Goal: Transaction & Acquisition: Download file/media

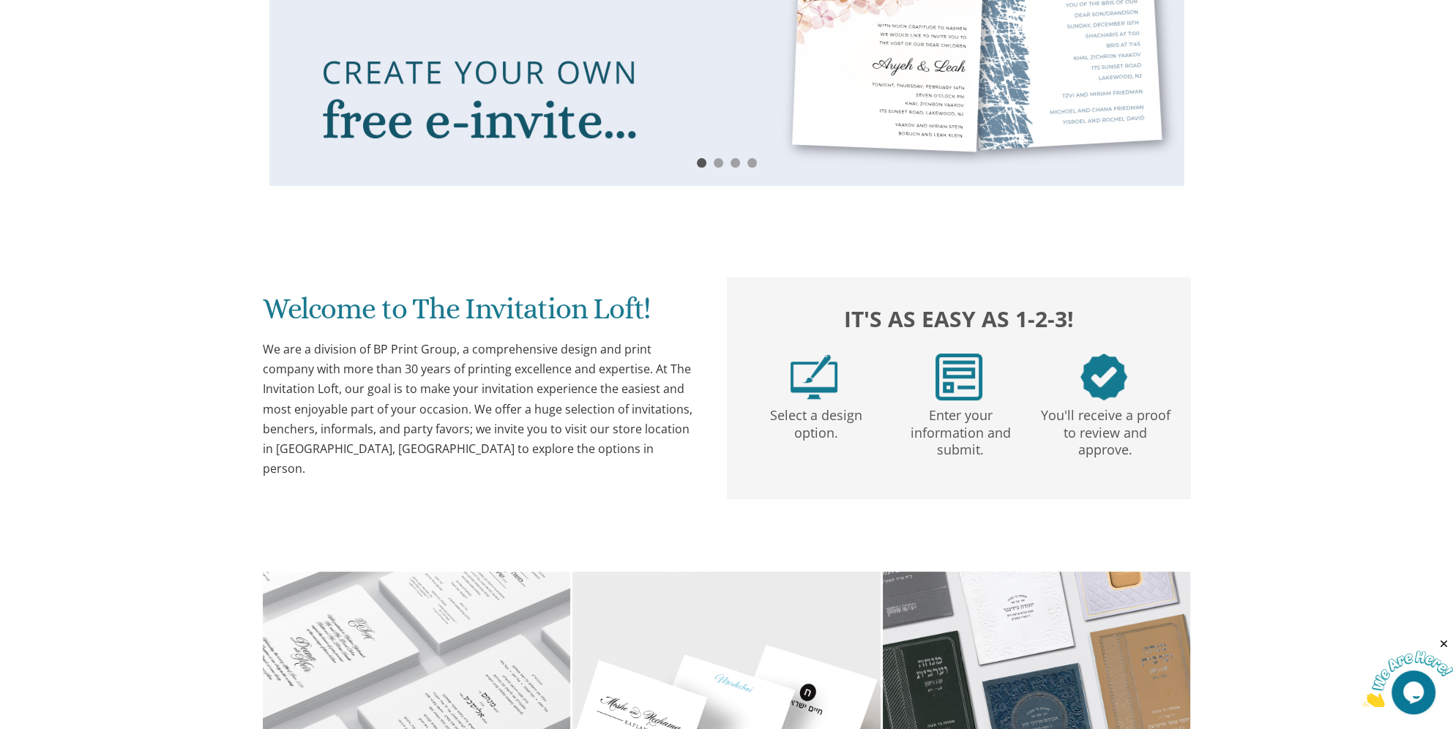
scroll to position [274, 0]
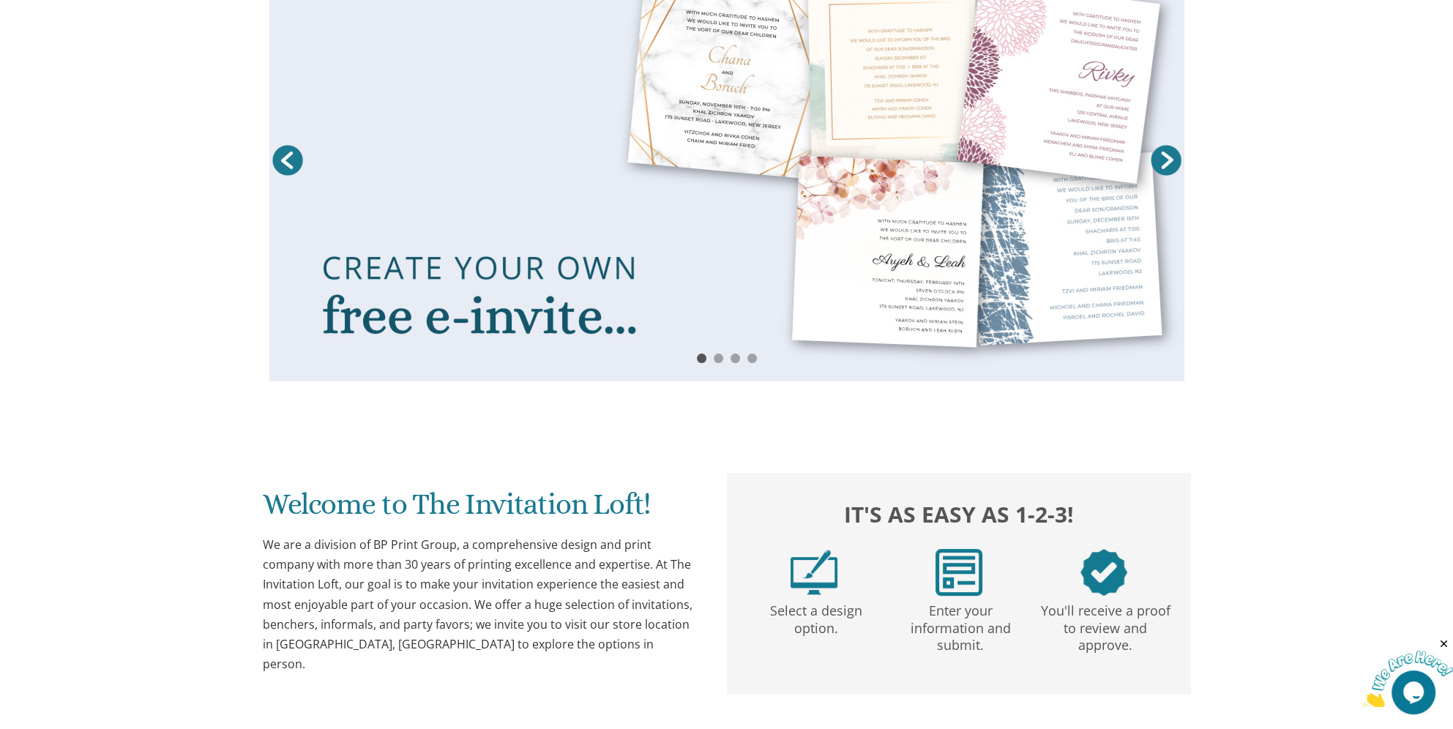
click at [527, 205] on link at bounding box center [726, 164] width 915 height 435
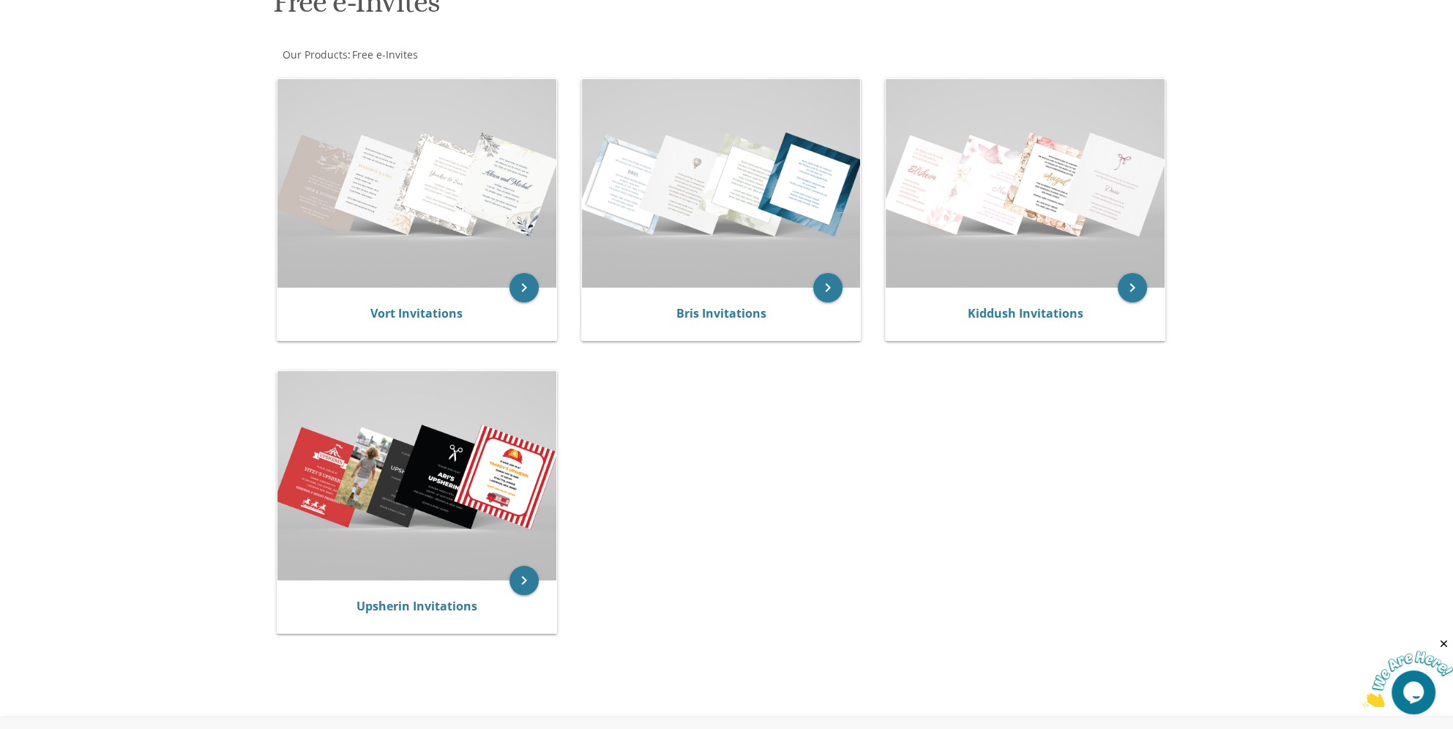
scroll to position [240, 0]
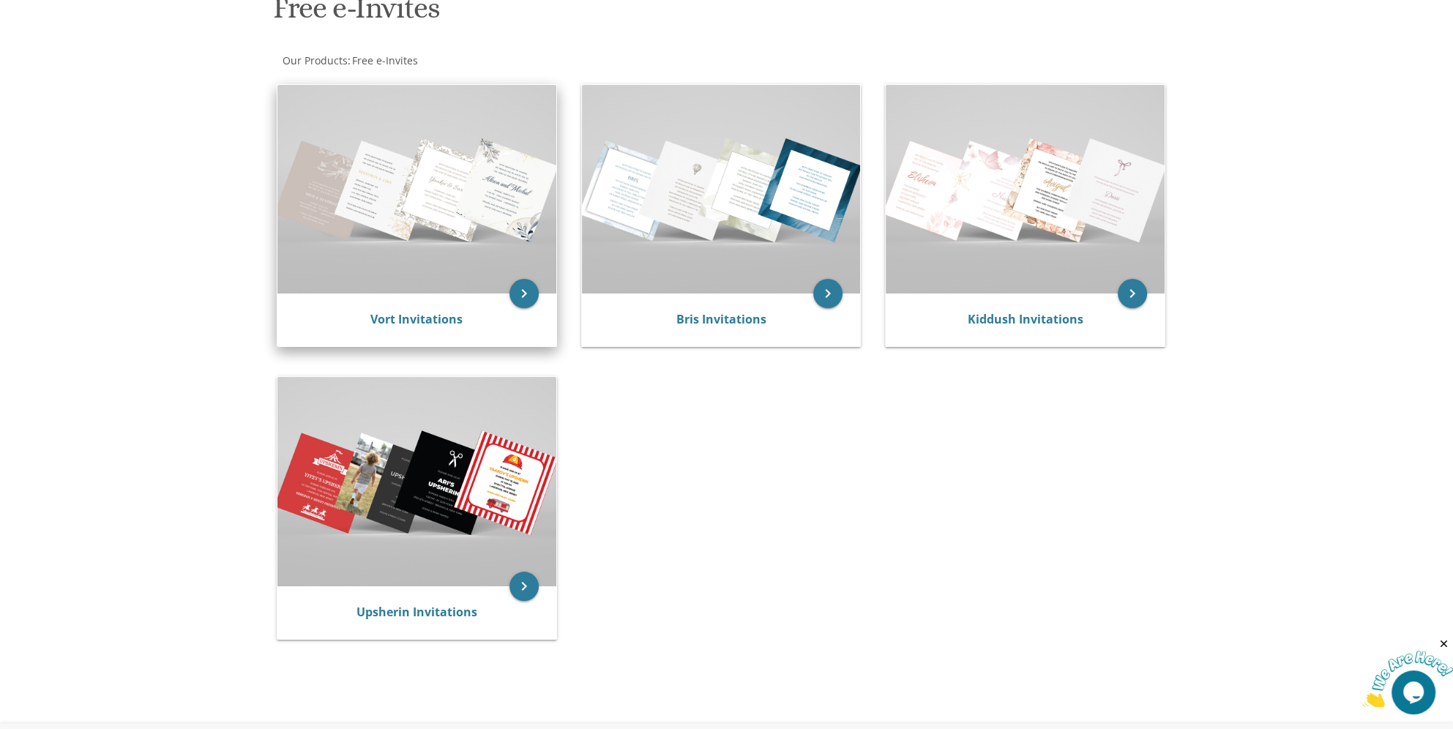
click at [337, 176] on img at bounding box center [416, 189] width 279 height 209
click at [530, 296] on icon "keyboard_arrow_right" at bounding box center [523, 293] width 29 height 29
click at [398, 155] on img at bounding box center [416, 189] width 279 height 209
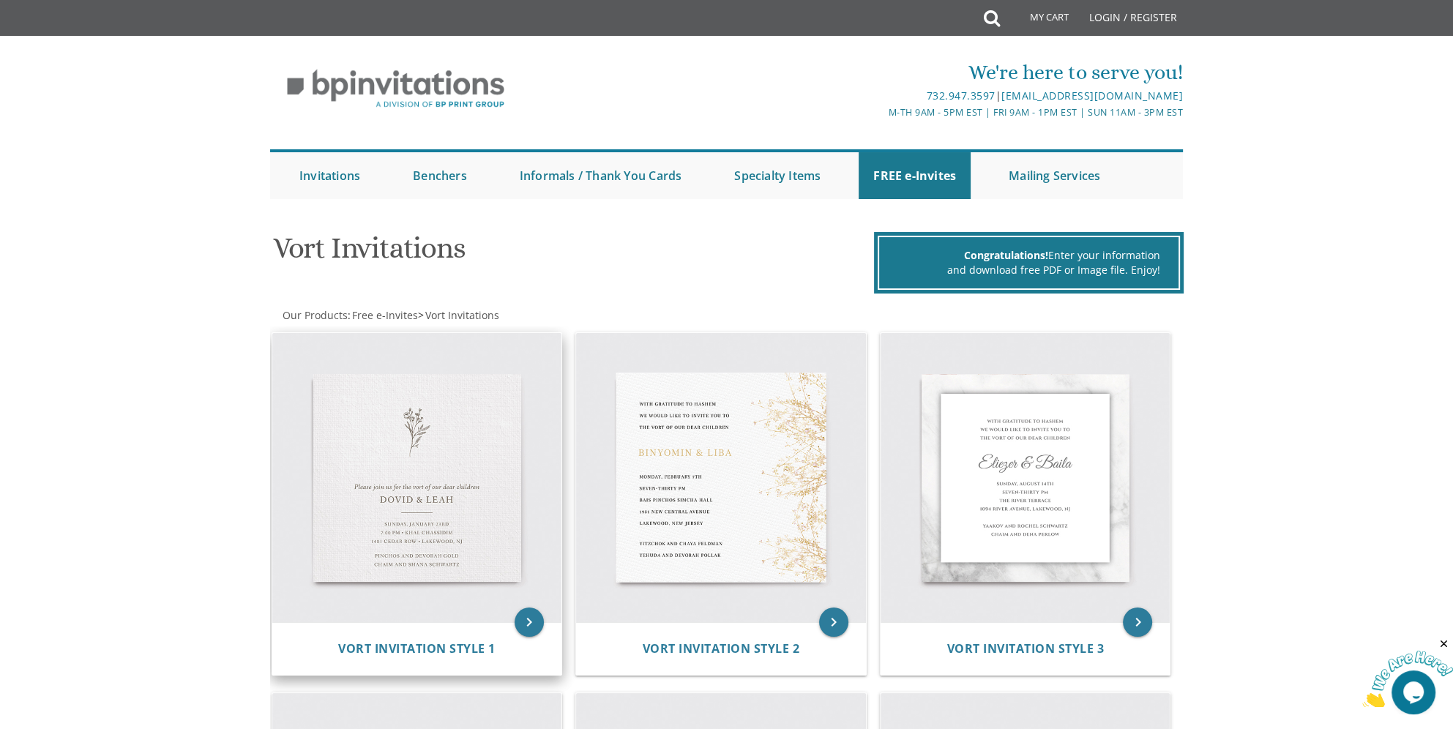
click at [394, 492] on img at bounding box center [417, 478] width 290 height 290
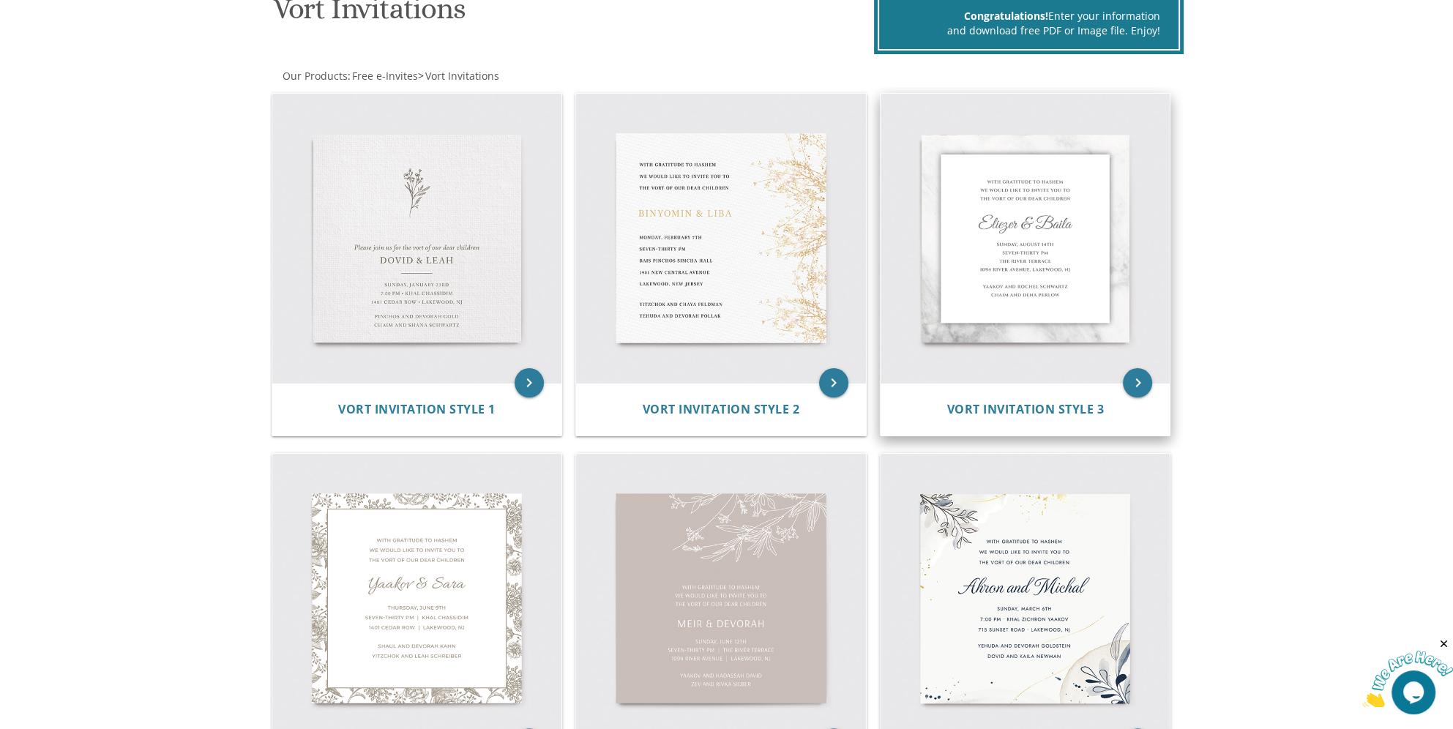
scroll to position [293, 0]
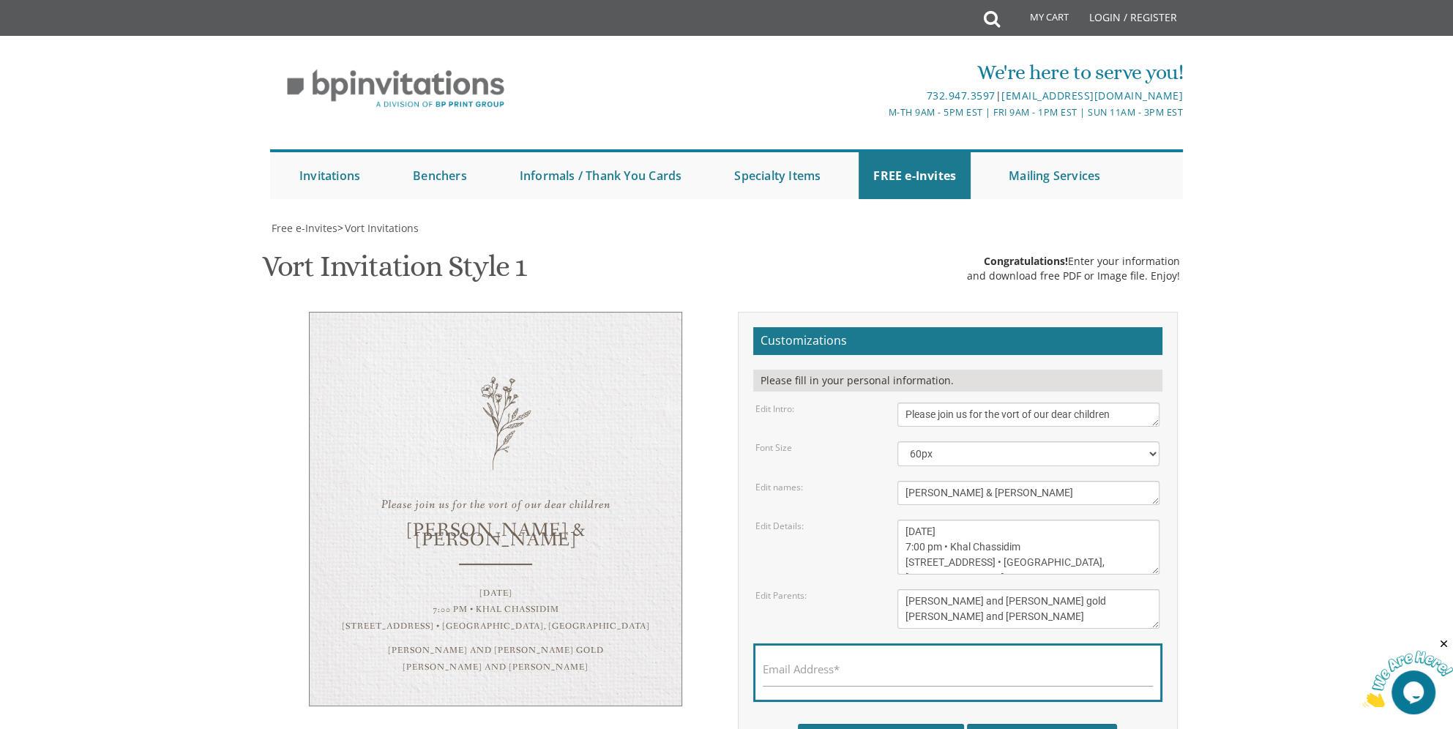
drag, startPoint x: 1138, startPoint y: 416, endPoint x: 833, endPoint y: 413, distance: 305.2
click at [833, 413] on div "Edit Intro: Please join us for the vort of our dear children" at bounding box center [957, 414] width 426 height 24
type textarea "Please join us for the sheva brochos of"
drag, startPoint x: 930, startPoint y: 493, endPoint x: 886, endPoint y: 492, distance: 43.9
click at [886, 492] on div "Dovid & Leah" at bounding box center [1028, 493] width 284 height 24
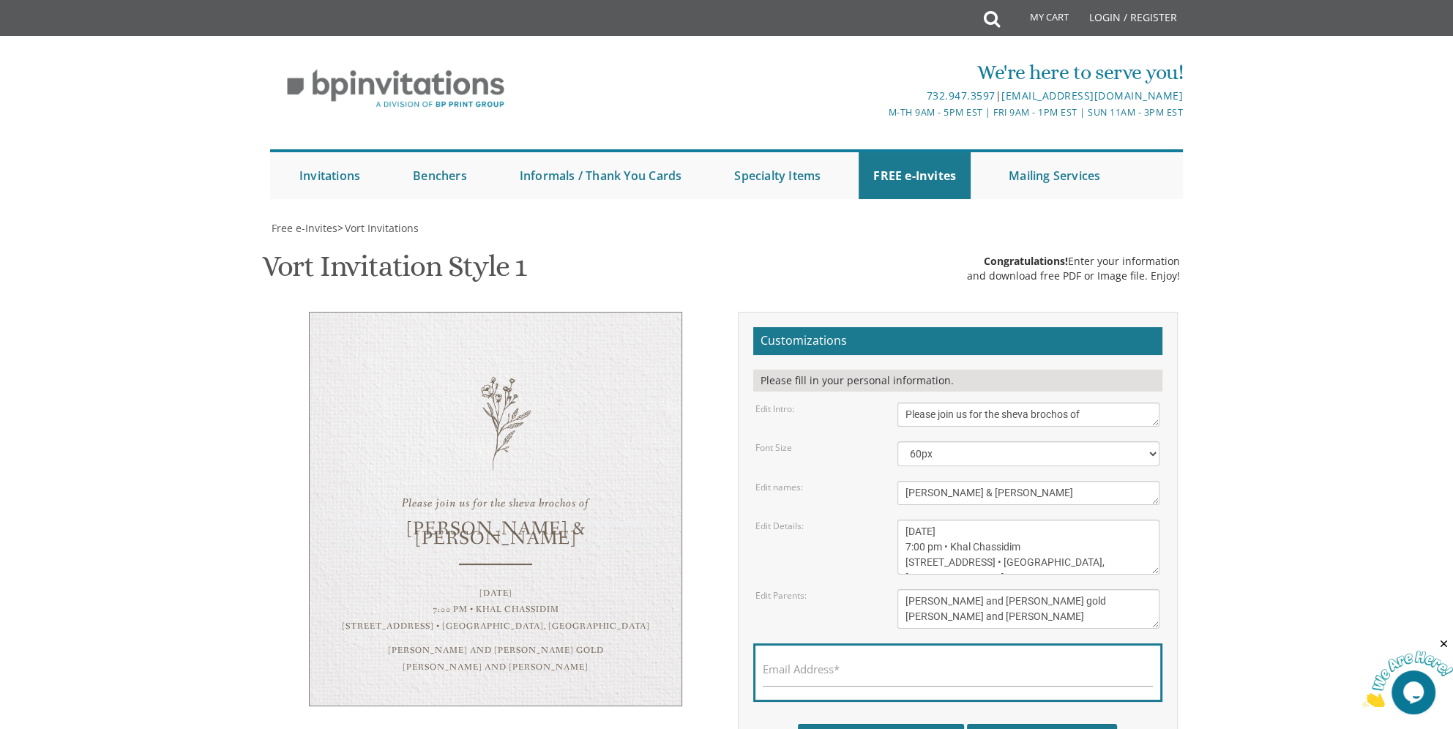
drag, startPoint x: 1004, startPoint y: 495, endPoint x: 949, endPoint y: 497, distance: 54.9
click at [949, 497] on textarea "Dovid & Leah" at bounding box center [1028, 493] width 262 height 24
type textarea "Naftali & Ella"
drag, startPoint x: 1009, startPoint y: 386, endPoint x: 831, endPoint y: 380, distance: 177.9
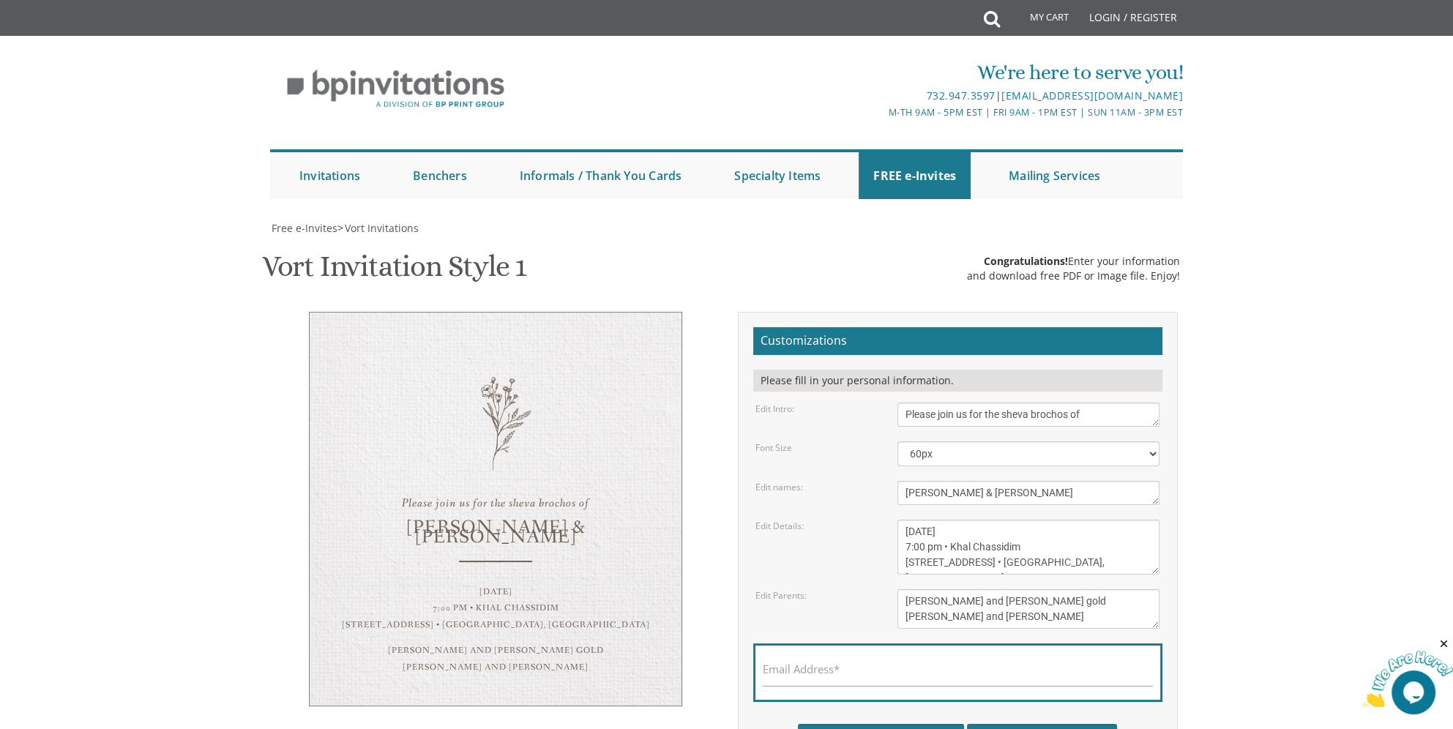
click at [831, 520] on div "Edit Details: Sunday, January 23rd 7:00 pm • Khal Chassidim 1401 Cedar Row • La…" at bounding box center [957, 547] width 426 height 55
click at [956, 520] on textarea "Sunday, January 23rd 7:00 pm • Khal Chassidim 1401 Cedar Row • Lakewood, NJ" at bounding box center [1028, 547] width 262 height 55
drag, startPoint x: 1000, startPoint y: 381, endPoint x: 904, endPoint y: 379, distance: 95.1
click at [904, 520] on textarea "Sunday, January 23rd 7:00 pm • Khal Chassidim 1401 Cedar Row • Lakewood, NJ" at bounding box center [1028, 547] width 262 height 55
drag, startPoint x: 923, startPoint y: 402, endPoint x: 914, endPoint y: 403, distance: 8.8
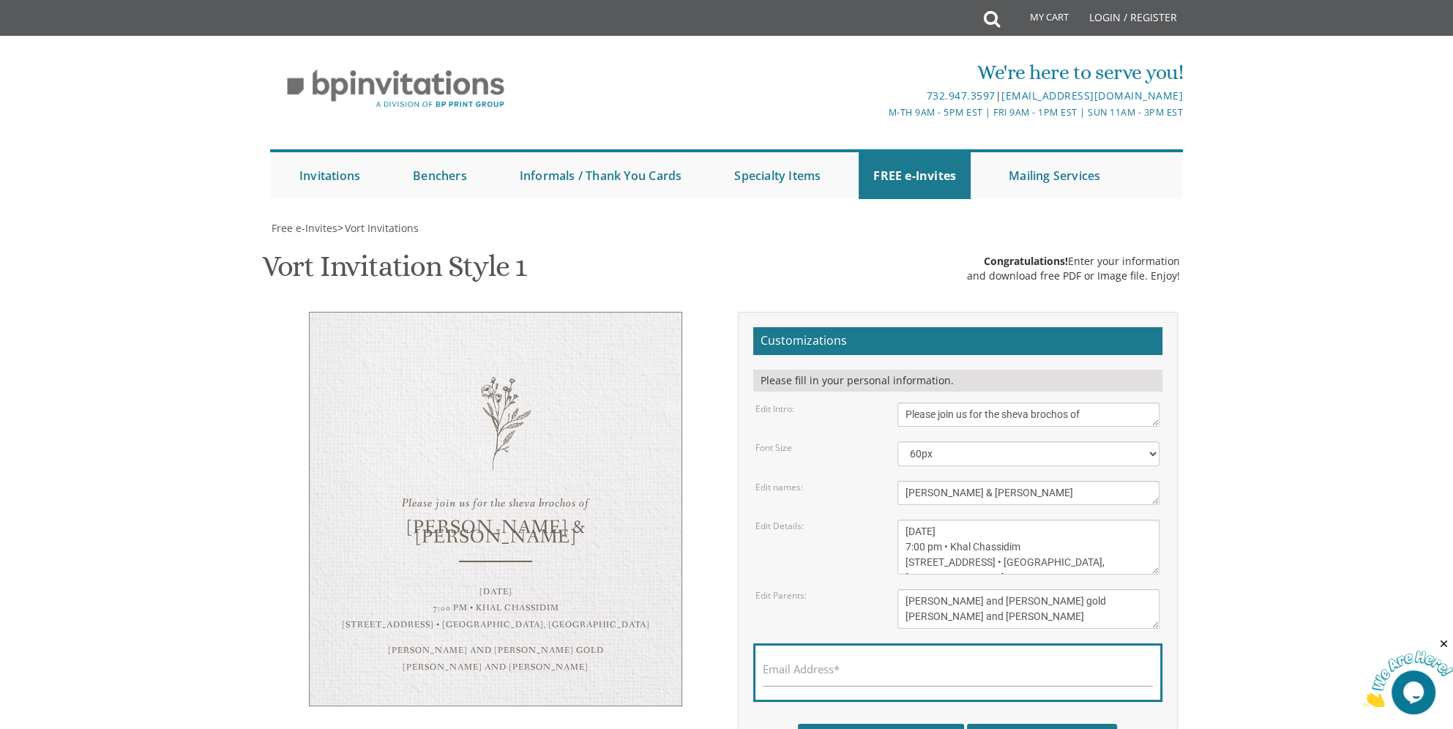
click at [914, 520] on textarea "Sunday, January 23rd 7:00 pm • Khal Chassidim 1401 Cedar Row • Lakewood, NJ" at bounding box center [1028, 547] width 262 height 55
drag, startPoint x: 1027, startPoint y: 398, endPoint x: 953, endPoint y: 402, distance: 74.0
click at [953, 520] on textarea "Sunday, January 23rd 7:00 pm • Khal Chassidim 1401 Cedar Row • Lakewood, NJ" at bounding box center [1028, 547] width 262 height 55
drag, startPoint x: 977, startPoint y: 416, endPoint x: 889, endPoint y: 416, distance: 87.8
click at [889, 520] on div "Sunday, January 23rd 7:00 pm • Khal Chassidim 1401 Cedar Row • Lakewood, NJ" at bounding box center [1028, 547] width 284 height 55
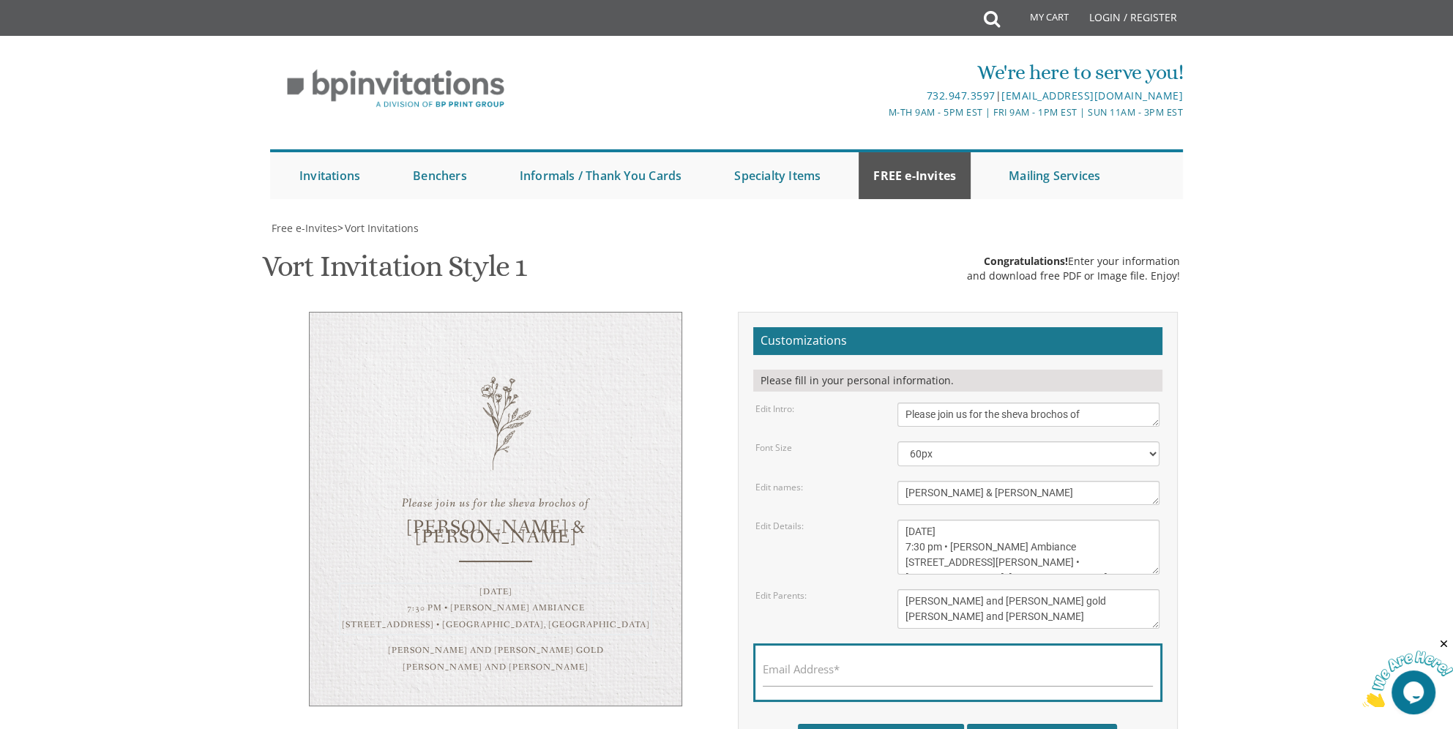
type textarea "Thursday, September 18th 7:30 pm • Glatt Ambiance 179 East Kennedy Blvd. • Lake…"
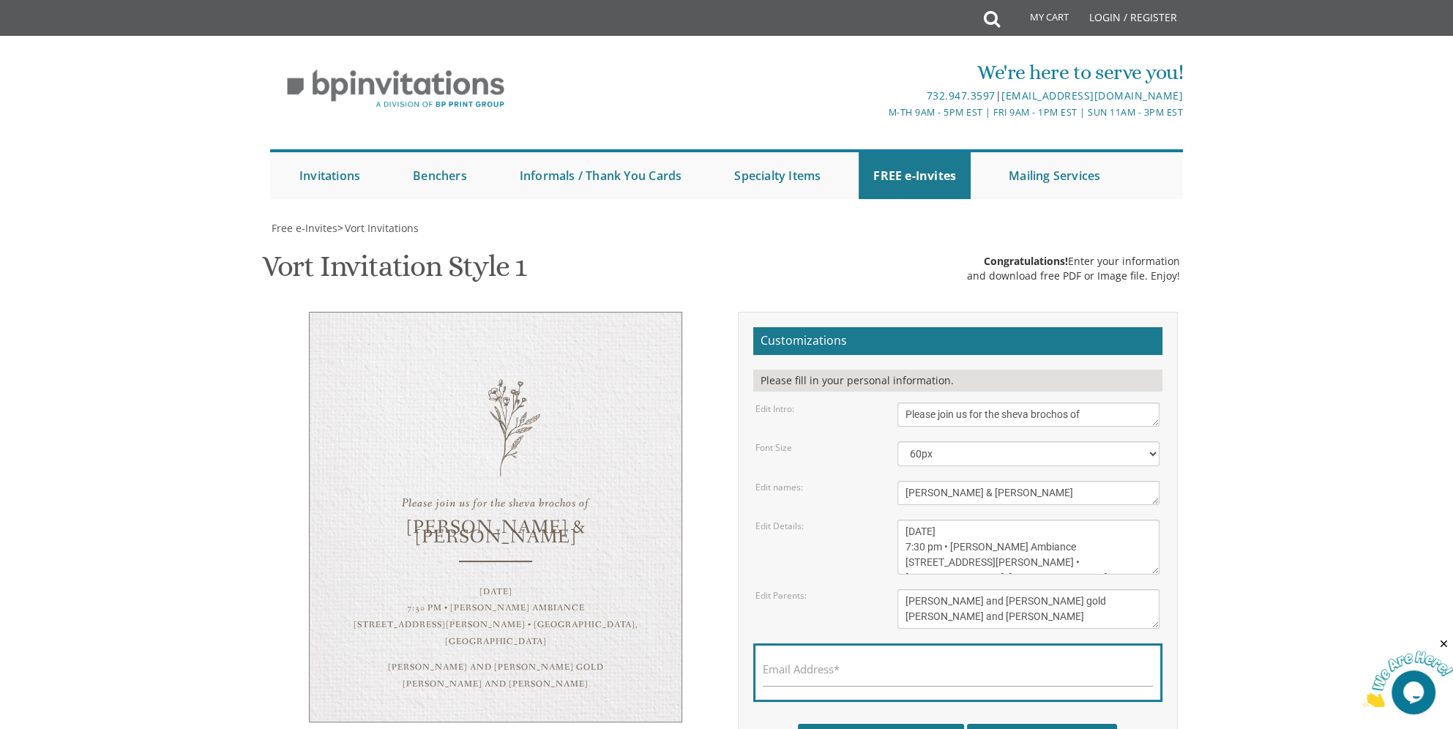
scroll to position [220, 0]
drag, startPoint x: 904, startPoint y: 379, endPoint x: 1073, endPoint y: 411, distance: 172.1
click at [1073, 411] on form "Customizations Please fill in your personal information. Edit Intro: Please joi…" at bounding box center [957, 542] width 409 height 431
type textarea "The Tesslers"
click at [838, 589] on div "Edit Parents: Pinchos and Devorah gold Chaim and Shana Schwartz" at bounding box center [957, 609] width 426 height 40
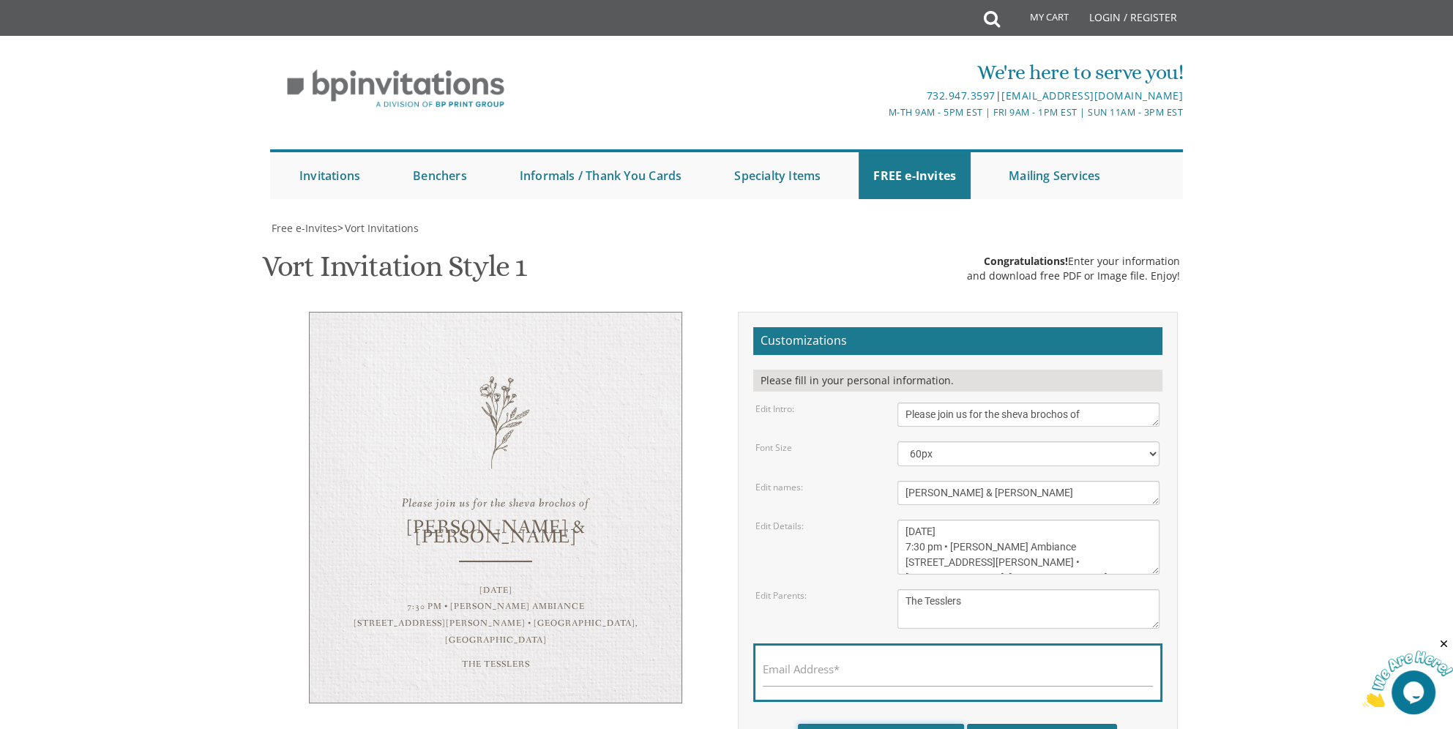
click at [883, 724] on input "Download Image" at bounding box center [881, 741] width 166 height 34
click at [852, 668] on input "Email Address*" at bounding box center [957, 677] width 390 height 18
type input "CEBKLYN@YAHOO.COM"
click at [919, 724] on input "Download Image" at bounding box center [881, 741] width 166 height 34
